Goal: Task Accomplishment & Management: Complete application form

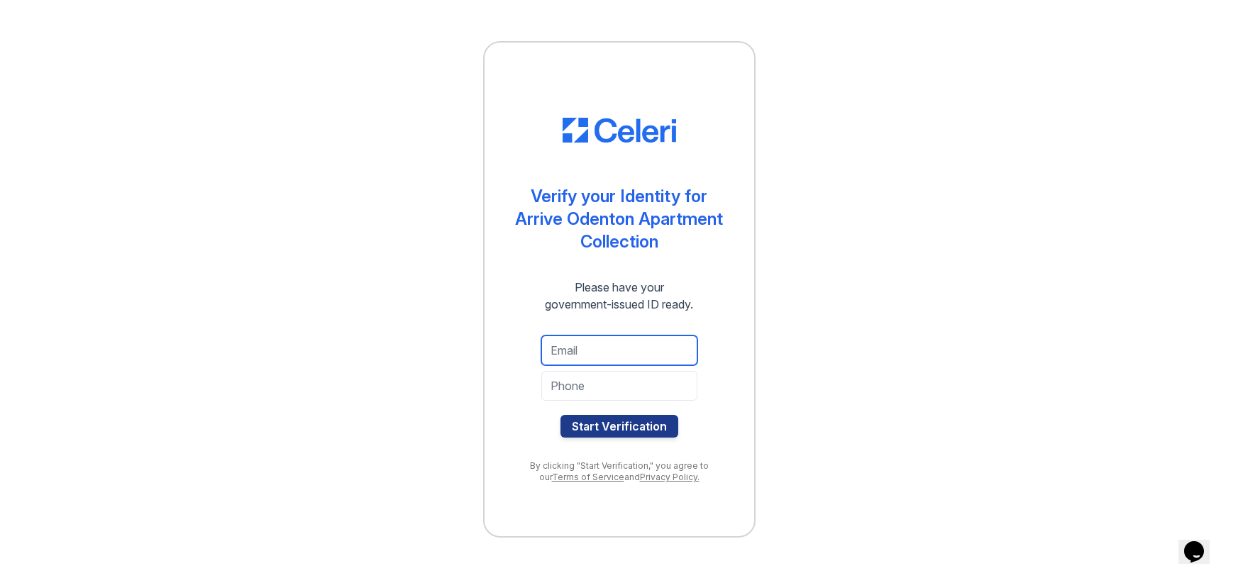
click at [609, 348] on input "email" at bounding box center [619, 350] width 156 height 30
type input "[EMAIL_ADDRESS][DOMAIN_NAME]"
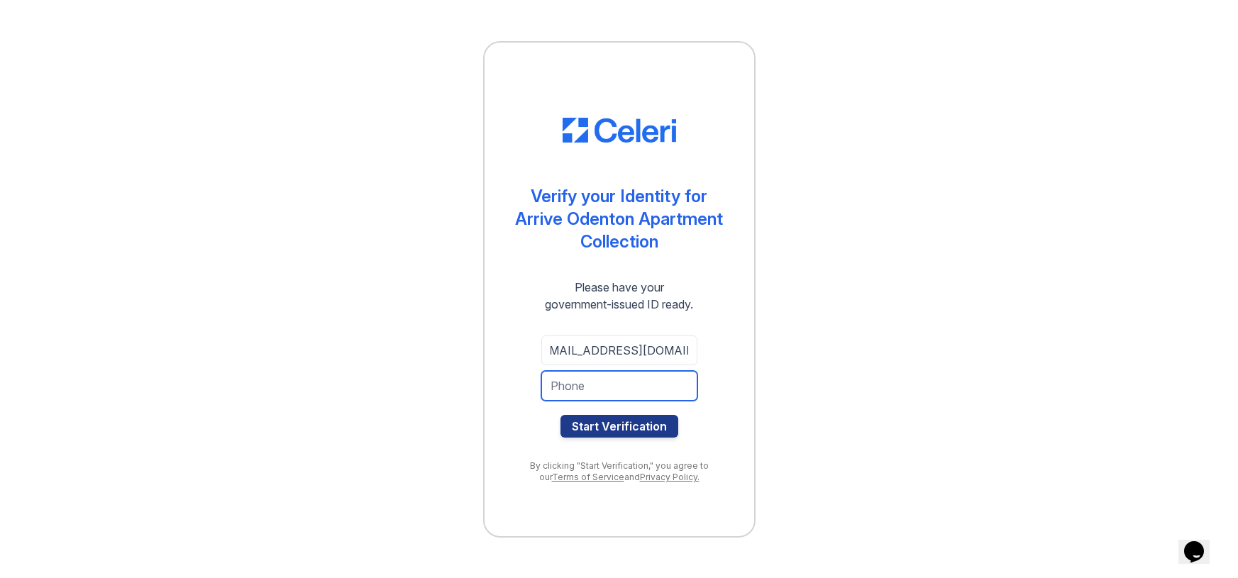
click at [579, 387] on input "tel" at bounding box center [619, 386] width 156 height 30
type input "[PHONE_NUMBER]"
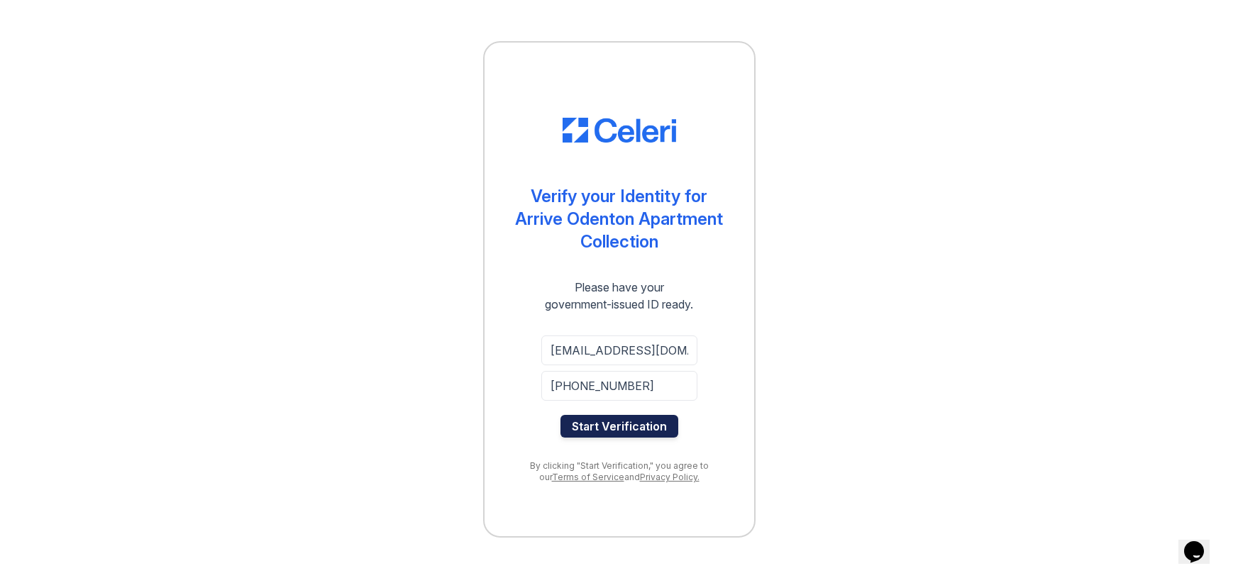
click at [594, 423] on button "Start Verification" at bounding box center [619, 426] width 118 height 23
